Goal: Task Accomplishment & Management: Use online tool/utility

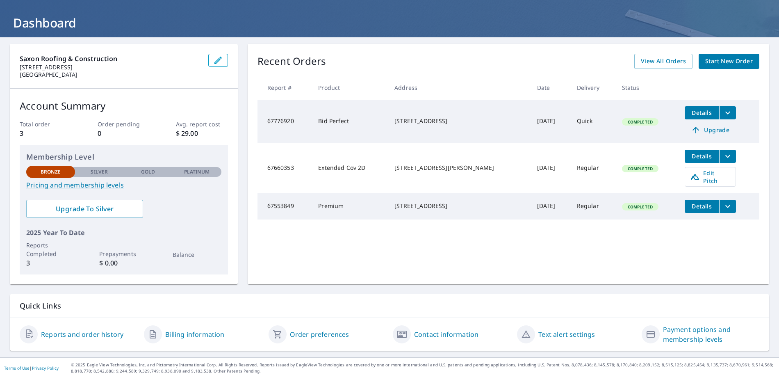
scroll to position [41, 0]
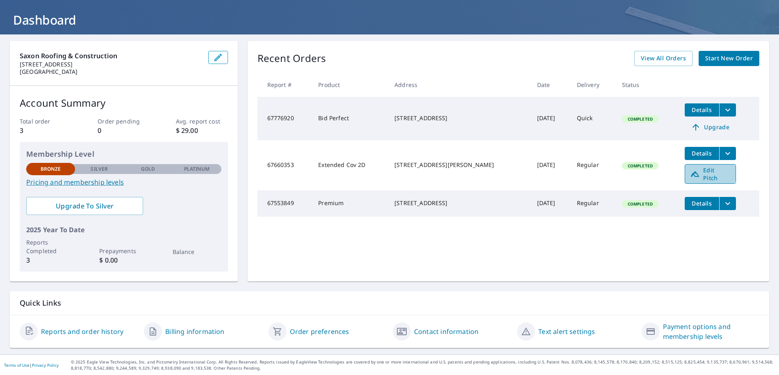
click at [695, 171] on span "Edit Pitch" at bounding box center [710, 174] width 41 height 16
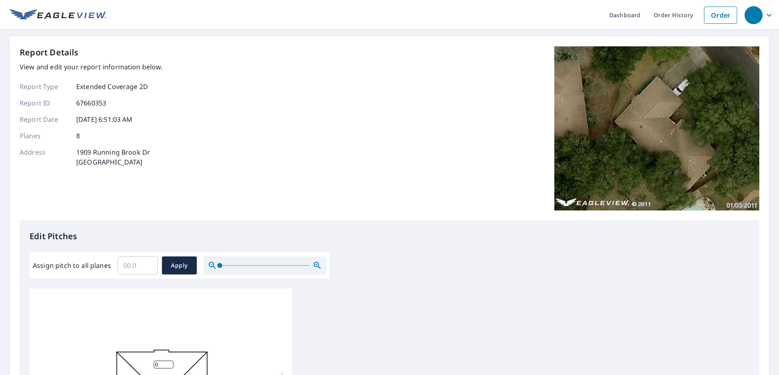
click at [140, 264] on input "Assign pitch to all planes" at bounding box center [138, 265] width 40 height 23
type input "5"
click at [178, 271] on button "Apply" at bounding box center [179, 265] width 35 height 18
type input "5"
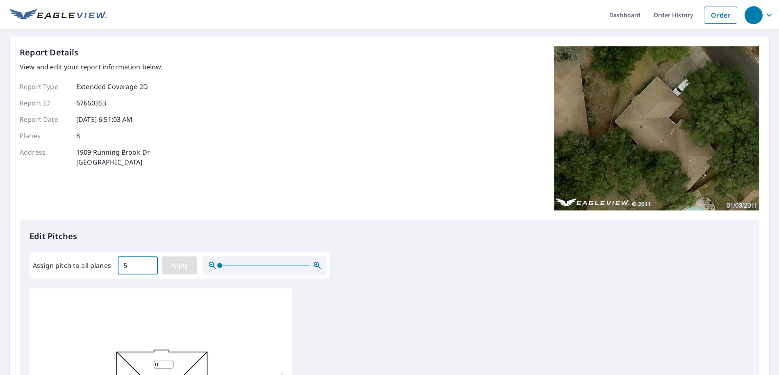
type input "5"
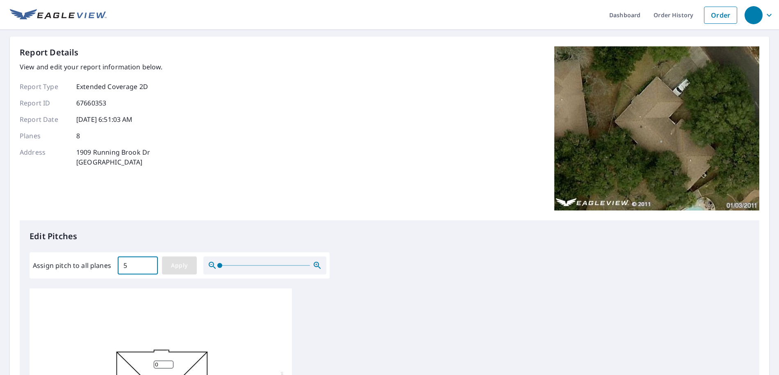
type input "5"
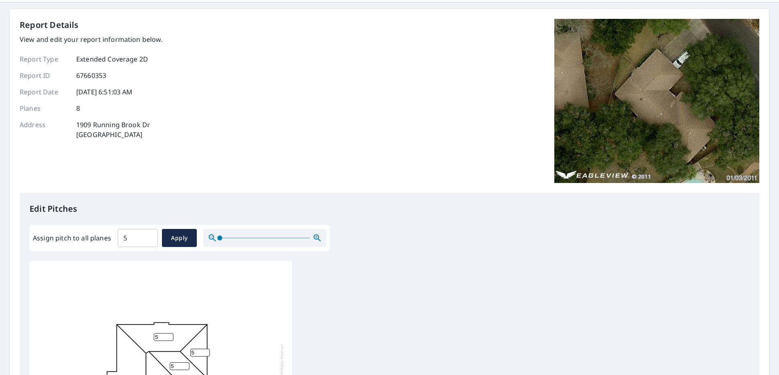
scroll to position [122, 0]
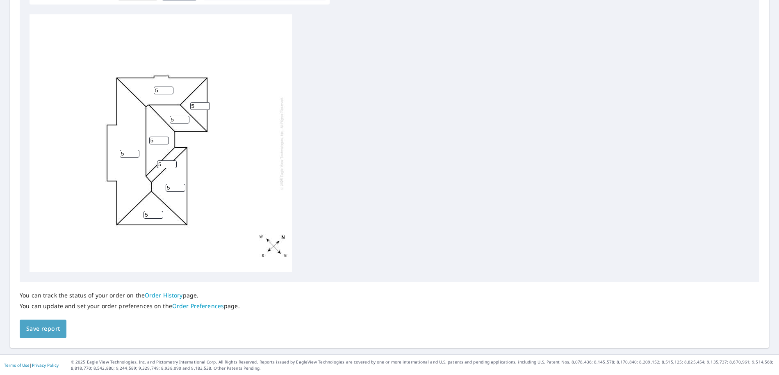
click at [43, 329] on span "Save report" at bounding box center [43, 328] width 34 height 10
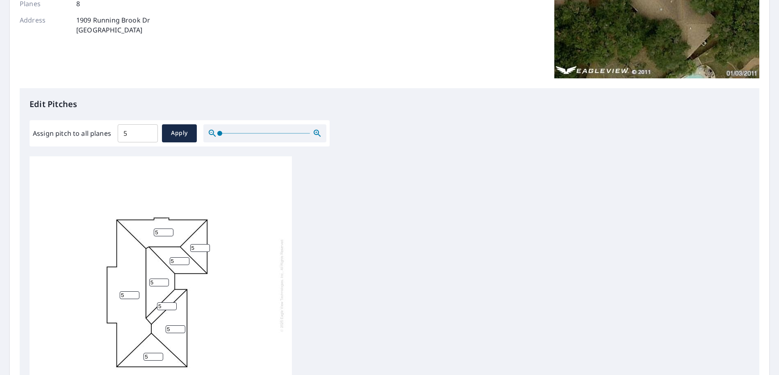
scroll to position [32, 0]
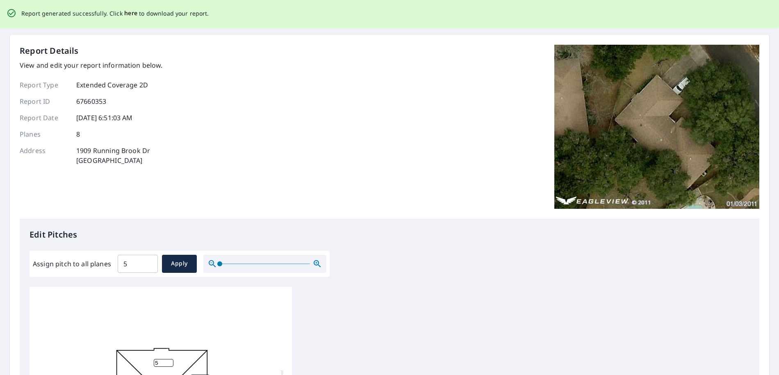
click at [126, 12] on span "here" at bounding box center [131, 13] width 14 height 10
